Goal: Find specific page/section: Find specific page/section

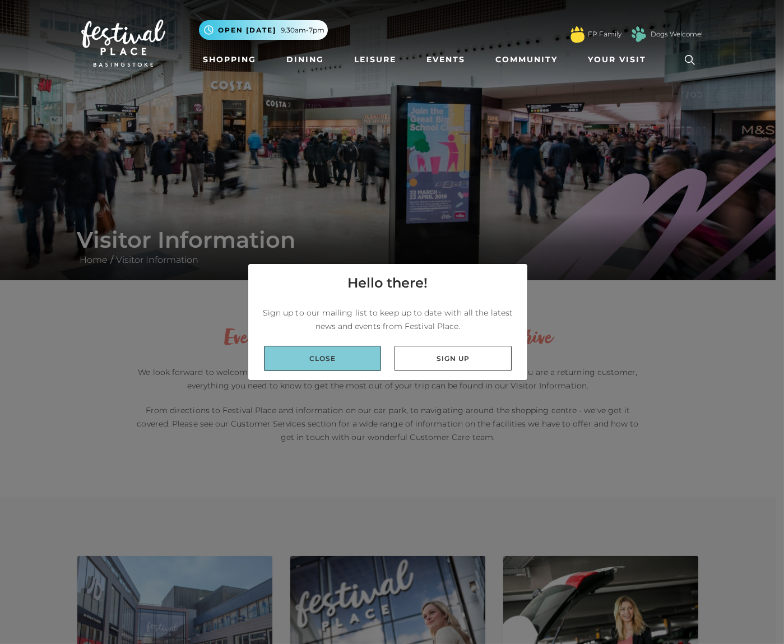
click at [350, 361] on link "Close" at bounding box center [322, 358] width 117 height 25
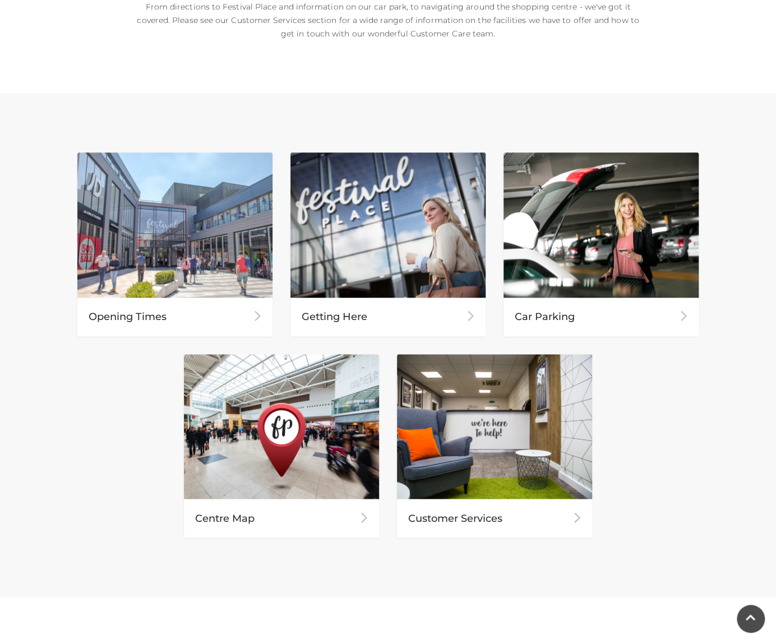
scroll to position [393, 0]
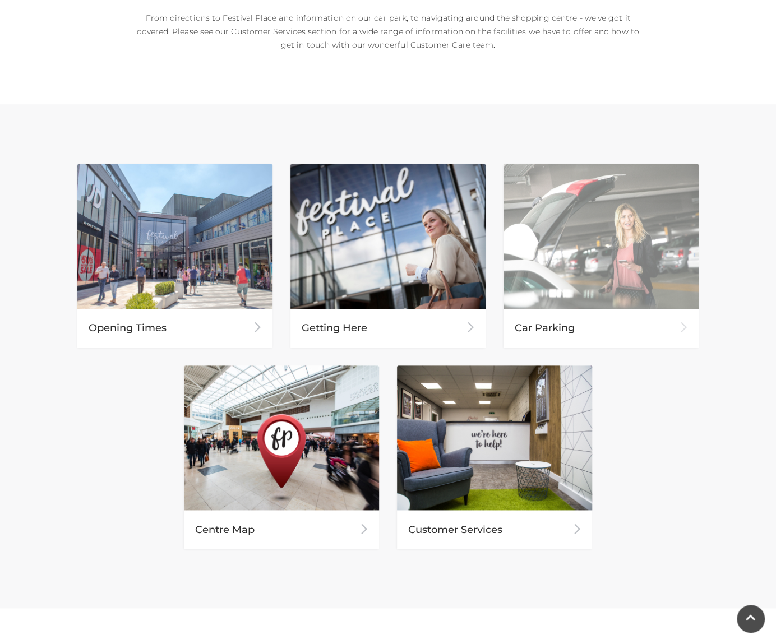
click at [589, 334] on div "Car Parking" at bounding box center [601, 328] width 195 height 39
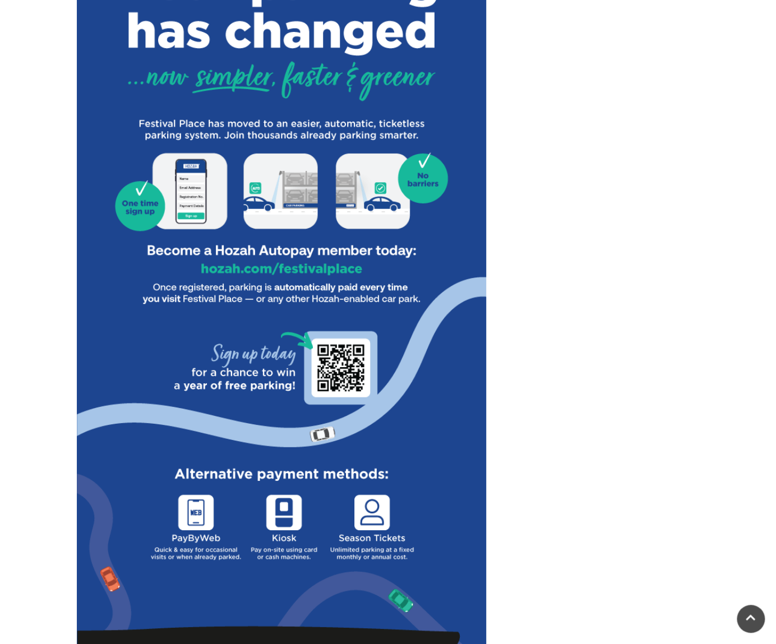
scroll to position [561, 0]
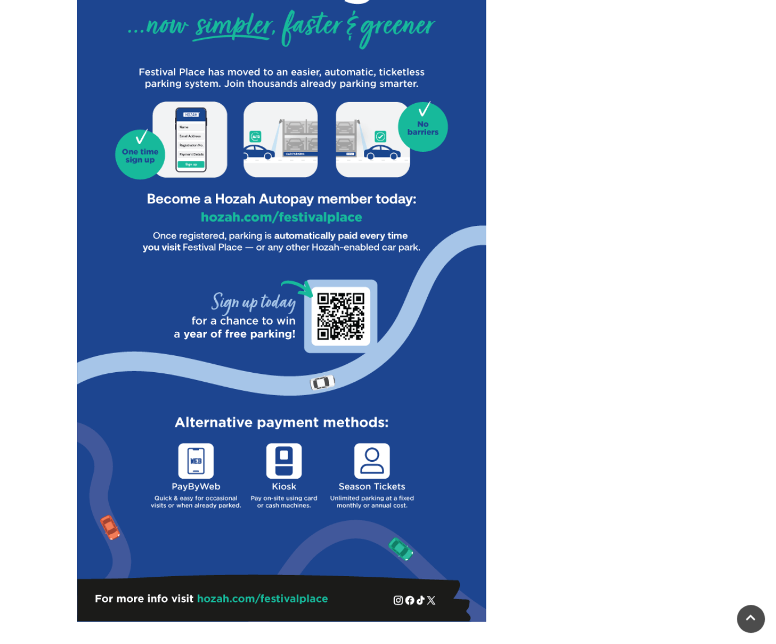
click at [227, 398] on img at bounding box center [281, 196] width 409 height 852
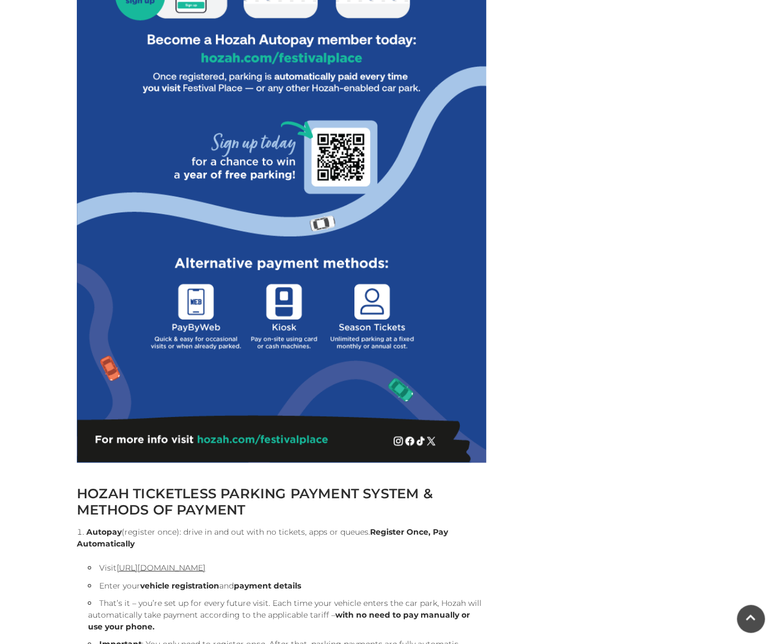
scroll to position [841, 0]
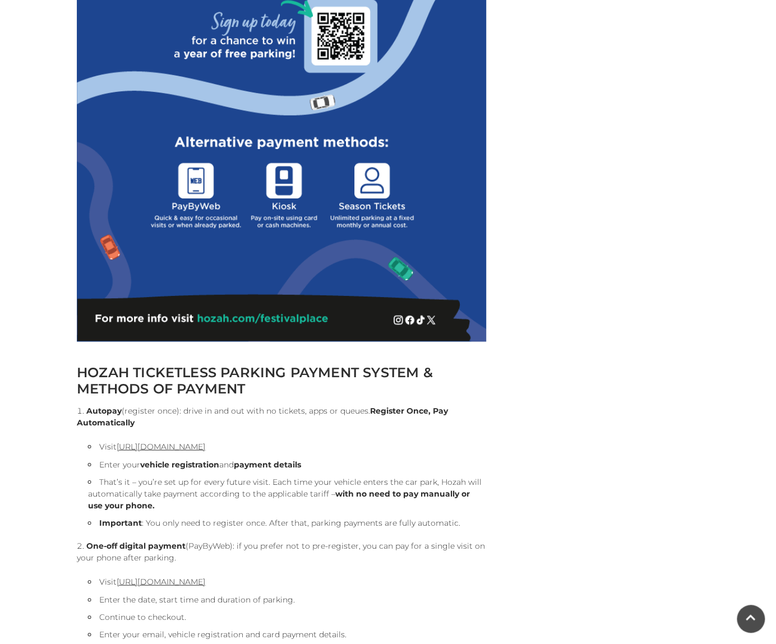
drag, startPoint x: 326, startPoint y: 320, endPoint x: 192, endPoint y: 317, distance: 134.1
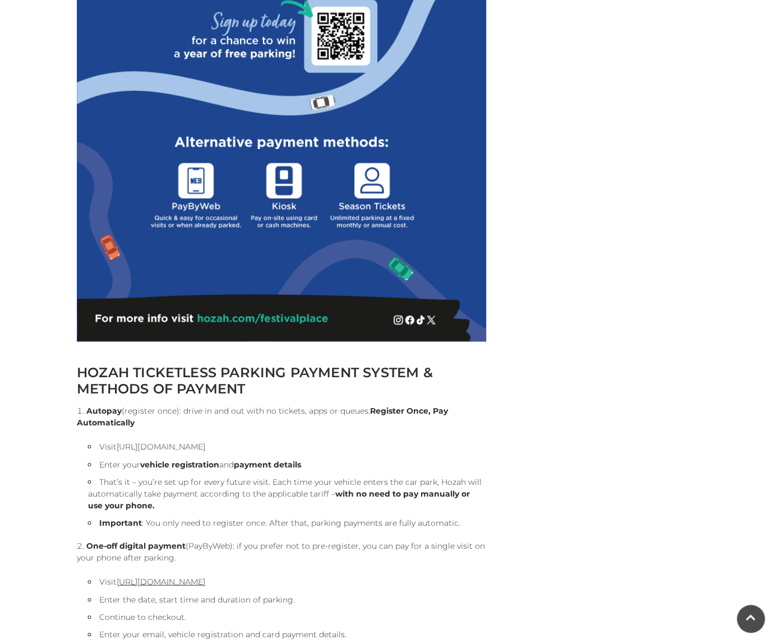
click at [205, 445] on link "[URL][DOMAIN_NAME]" at bounding box center [161, 446] width 89 height 10
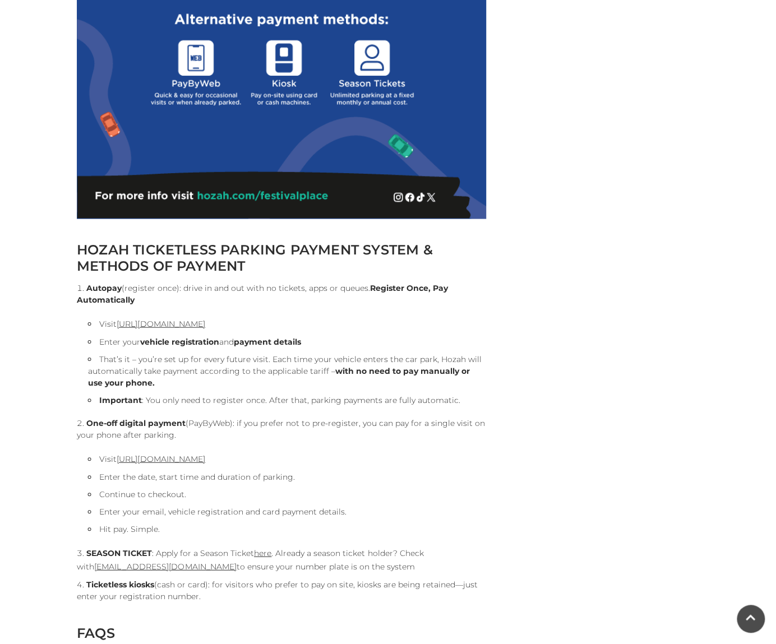
scroll to position [953, 0]
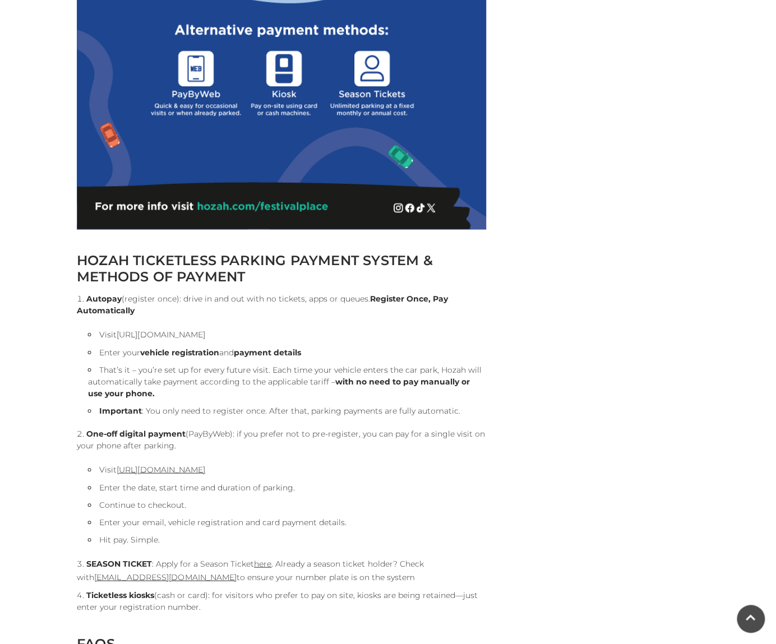
click at [184, 336] on link "[URL][DOMAIN_NAME]" at bounding box center [161, 334] width 89 height 10
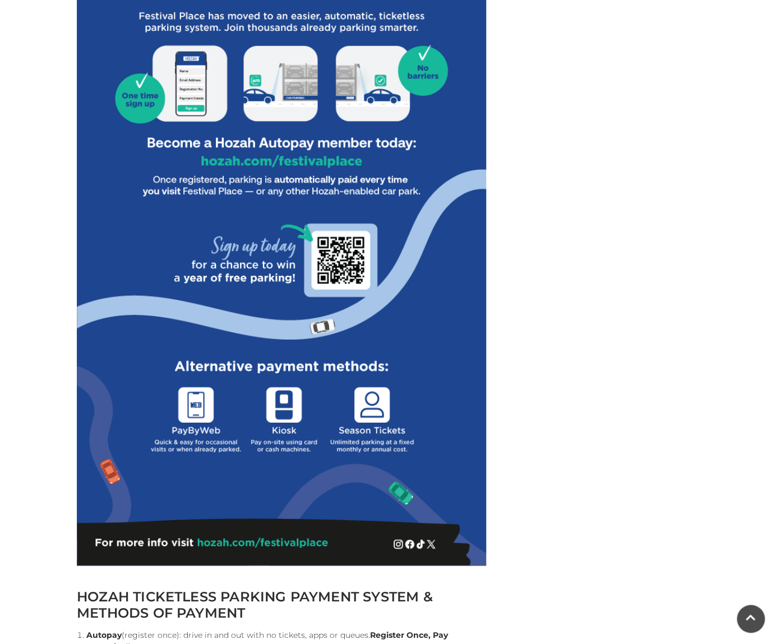
scroll to position [393, 0]
